Goal: Find specific page/section

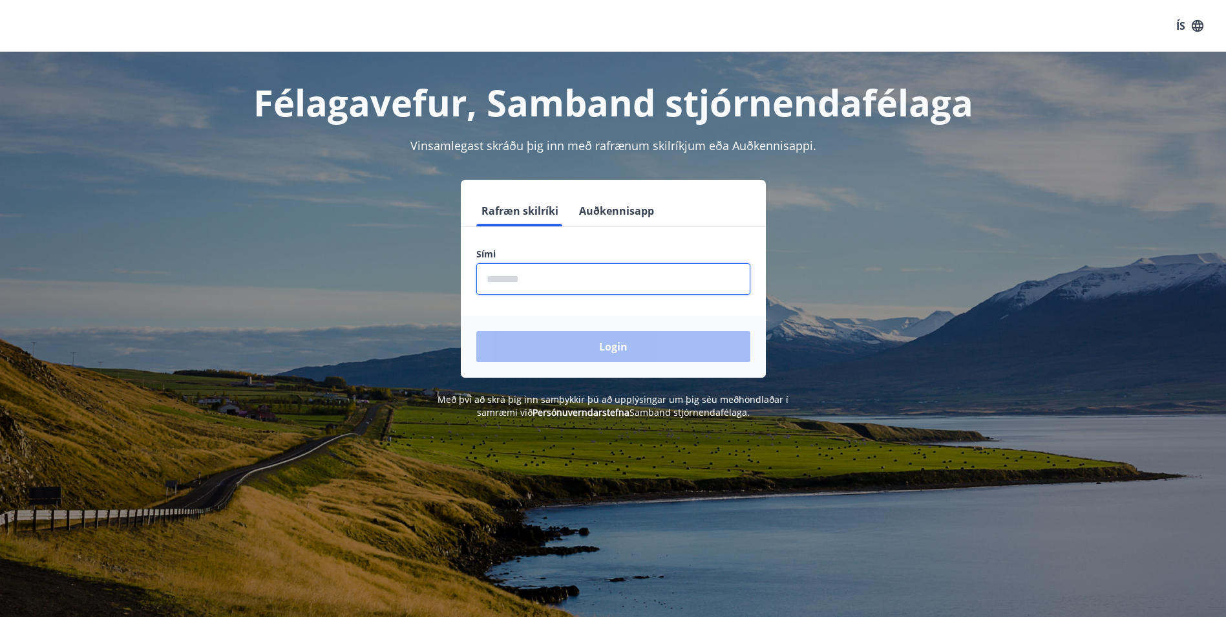
click at [540, 277] on input "phone" at bounding box center [613, 279] width 274 height 32
type input "********"
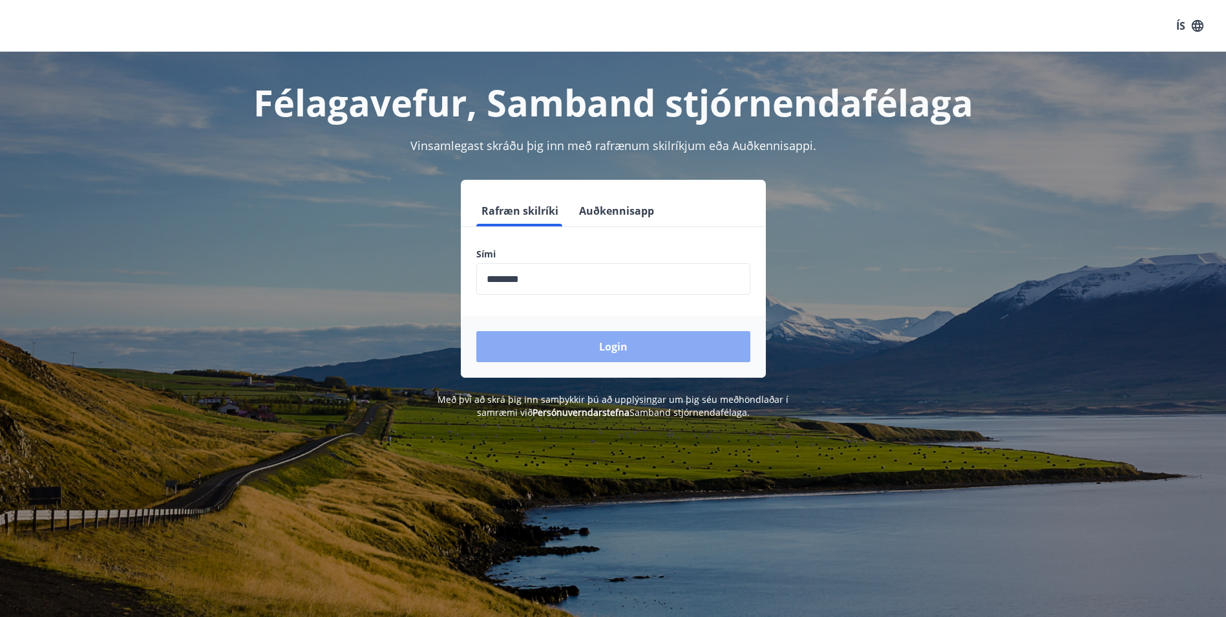
click at [627, 349] on button "Login" at bounding box center [613, 346] width 274 height 31
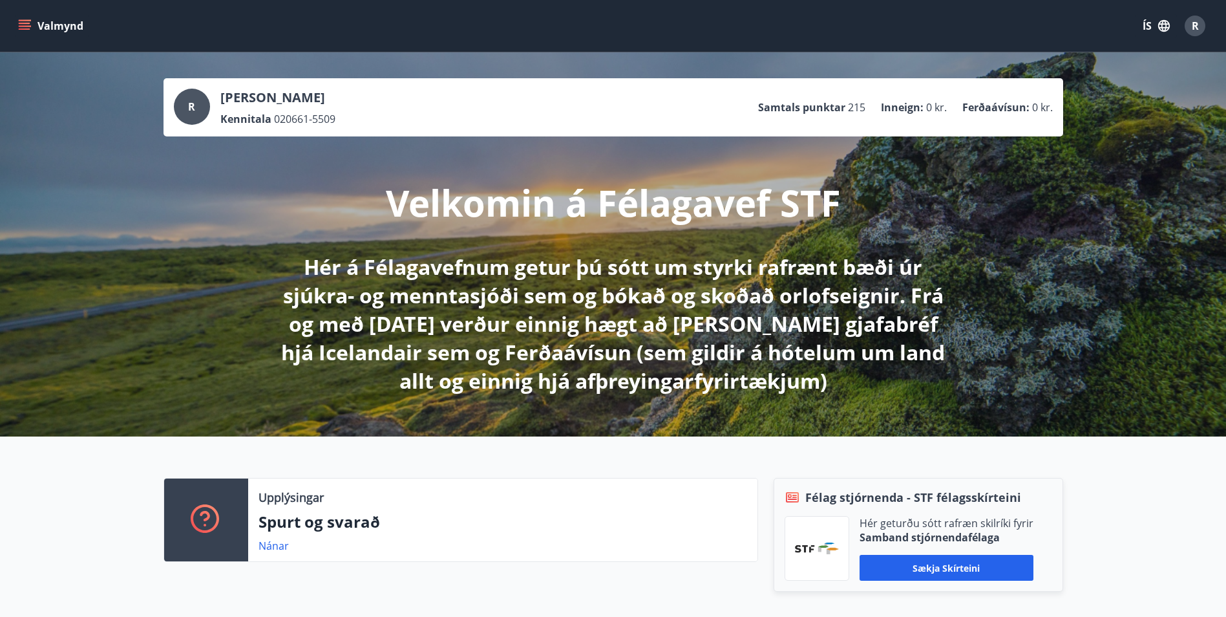
click at [21, 21] on icon "menu" at bounding box center [24, 25] width 13 height 13
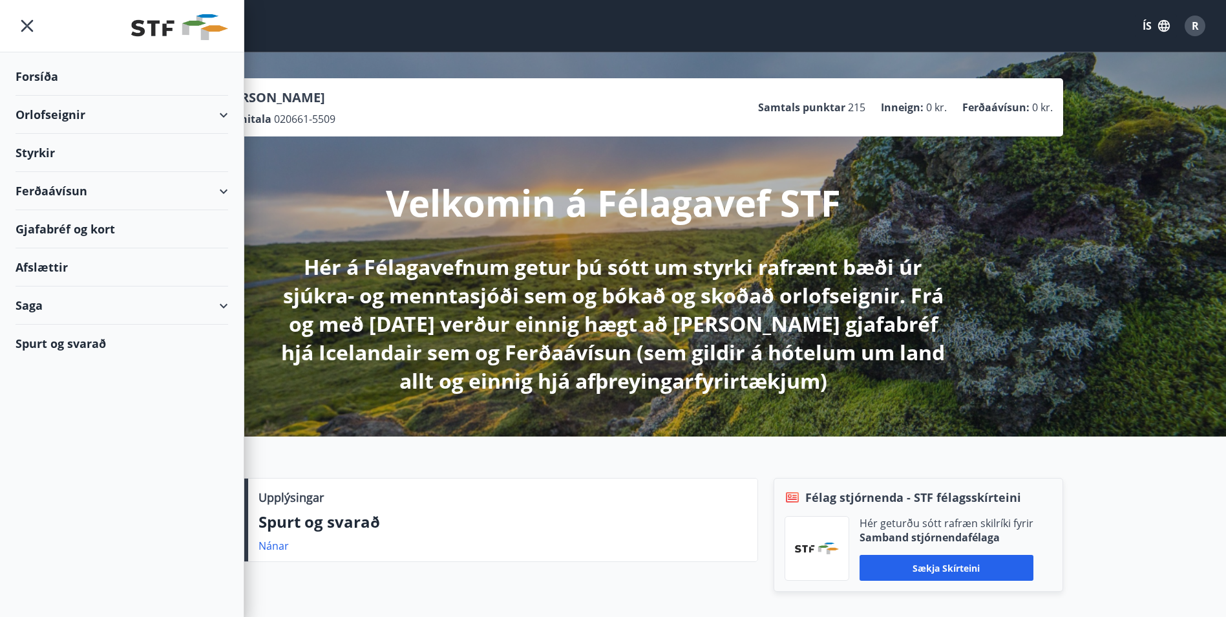
click at [54, 230] on div "Gjafabréf og kort" at bounding box center [122, 229] width 213 height 38
click at [54, 233] on div "Gjafabréf og kort" at bounding box center [122, 229] width 213 height 38
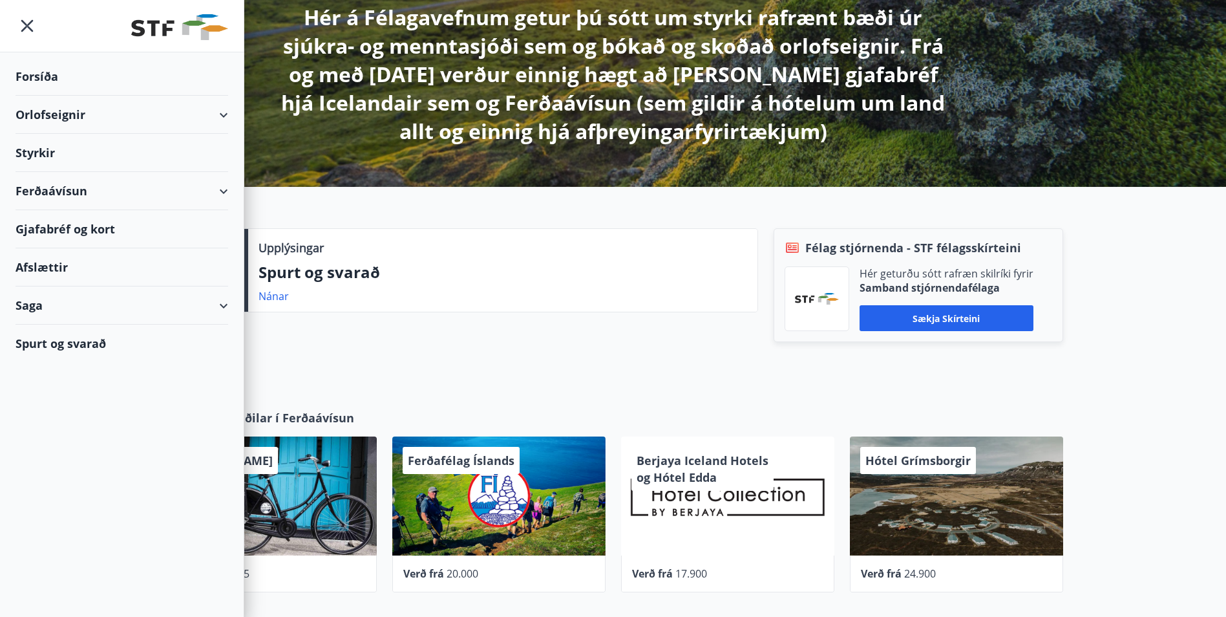
scroll to position [259, 0]
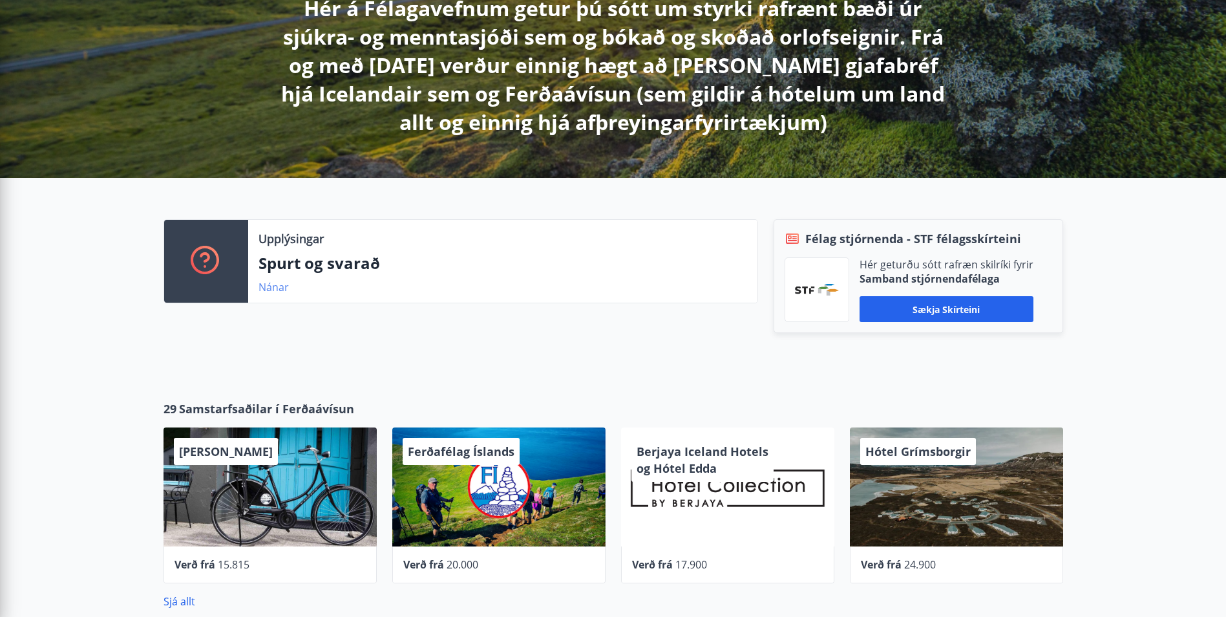
click at [284, 284] on link "Nánar" at bounding box center [274, 287] width 30 height 14
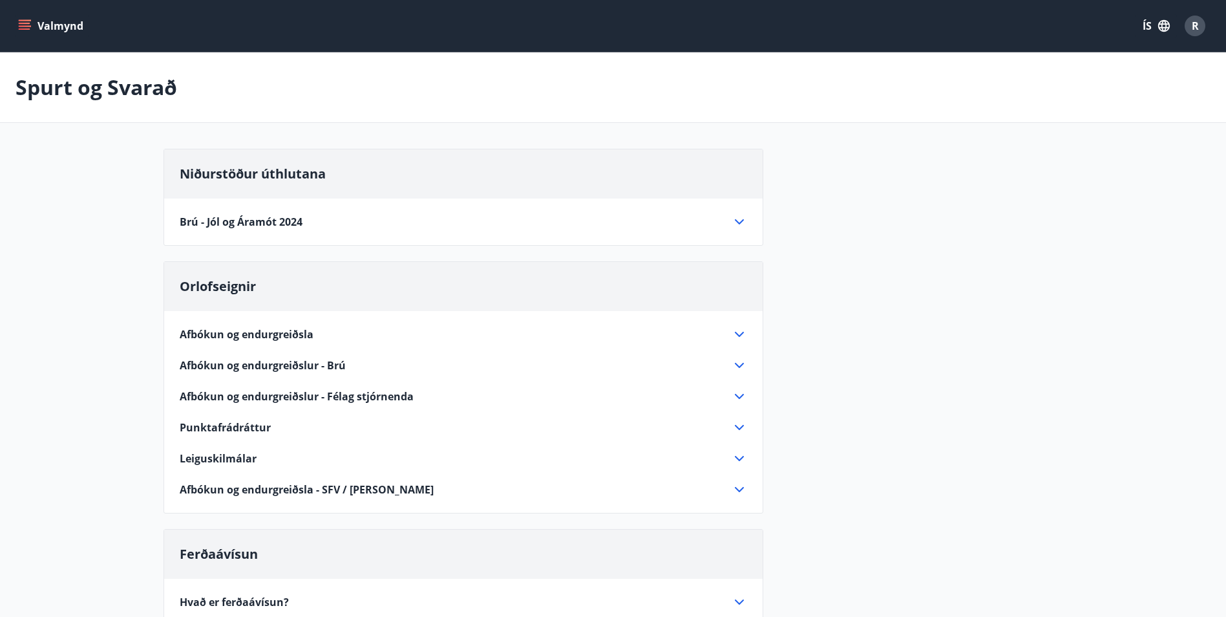
click at [25, 25] on icon "menu" at bounding box center [24, 25] width 13 height 13
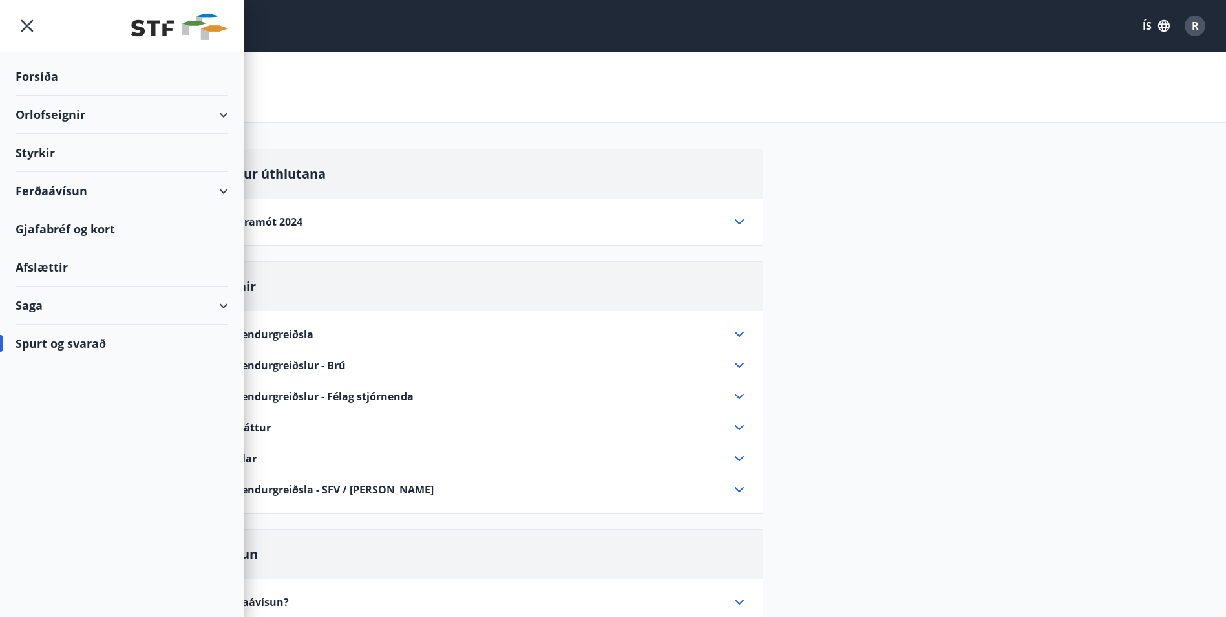
click at [49, 229] on div "Gjafabréf og kort" at bounding box center [122, 229] width 213 height 38
